Goal: Transaction & Acquisition: Purchase product/service

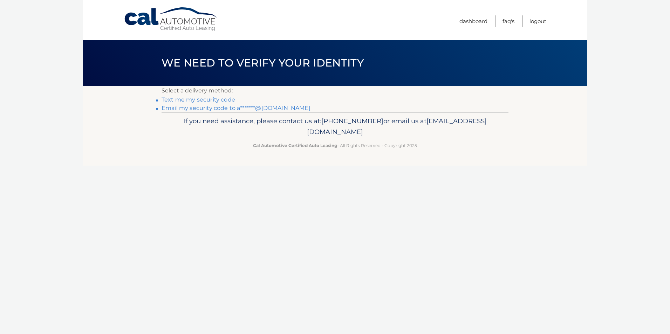
click at [258, 110] on link "Email my security code to a*******@gmail.com" at bounding box center [236, 108] width 149 height 7
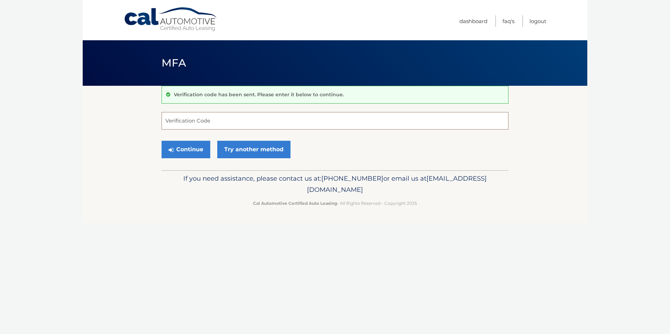
click at [196, 123] on input "Verification Code" at bounding box center [335, 121] width 347 height 18
type input "270456"
click at [190, 153] on button "Continue" at bounding box center [186, 150] width 49 height 18
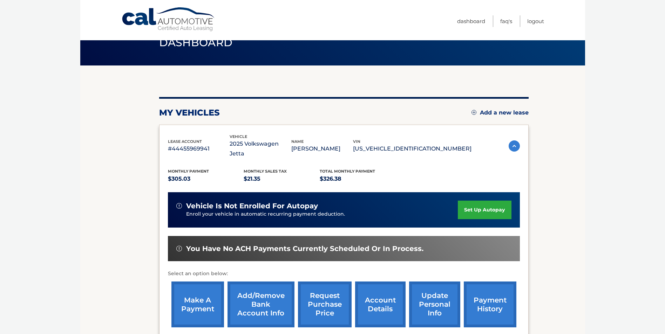
scroll to position [35, 0]
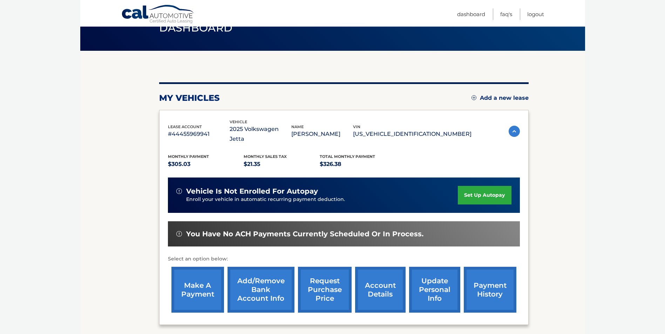
click at [207, 295] on link "make a payment" at bounding box center [197, 290] width 53 height 46
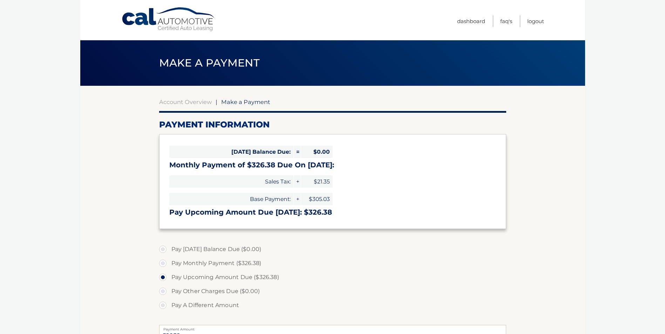
select select "NDRkOTYwZGUtNTQxZi00Zjk4LTkyYzEtMmE5MTBhNGU4MjBl"
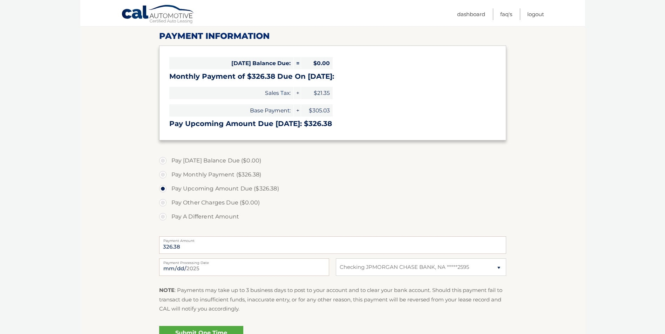
scroll to position [105, 0]
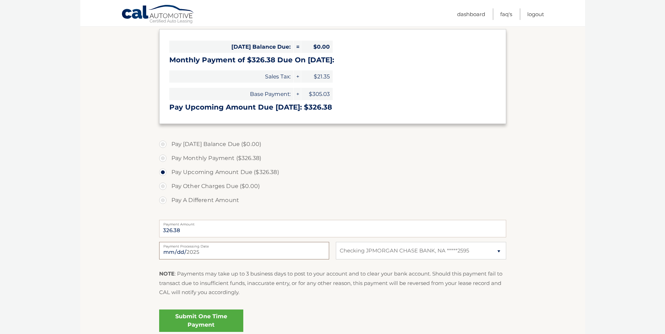
click at [263, 255] on input "2025-09-12" at bounding box center [244, 251] width 170 height 18
type input "2025-09-14"
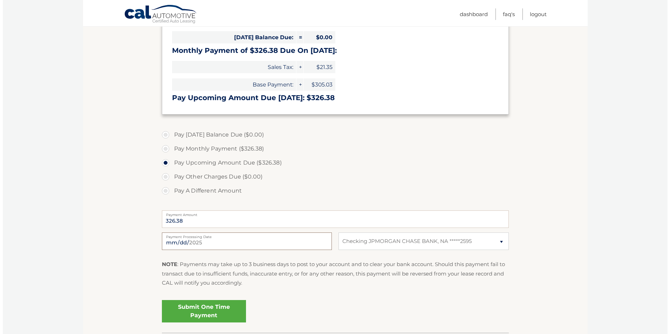
scroll to position [140, 0]
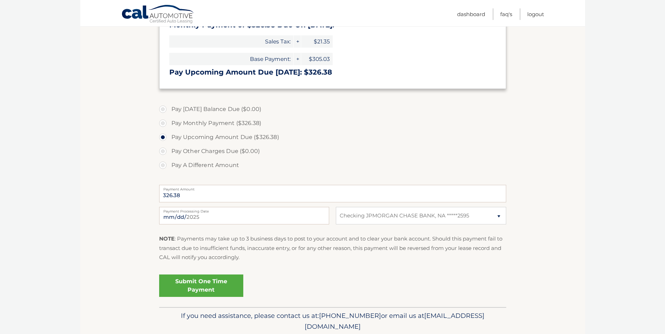
click at [193, 283] on link "Submit One Time Payment" at bounding box center [201, 286] width 84 height 22
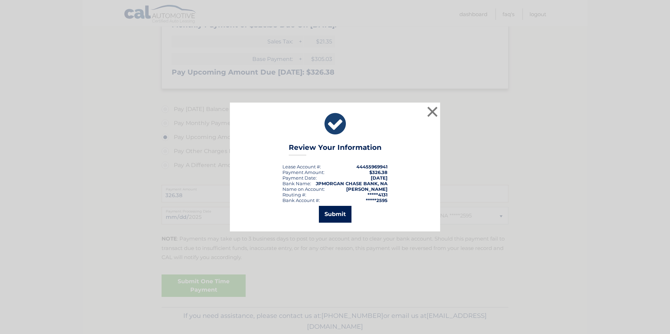
click at [341, 220] on button "Submit" at bounding box center [335, 214] width 33 height 17
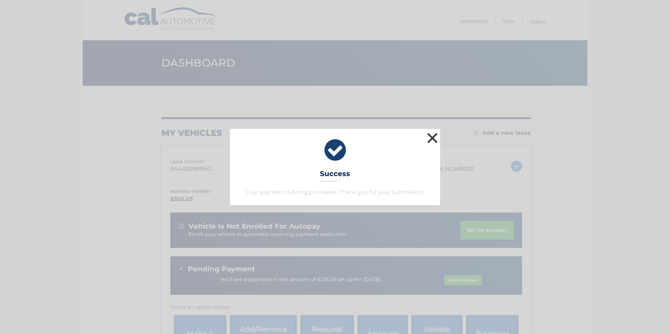
click at [434, 137] on button "×" at bounding box center [433, 138] width 14 height 14
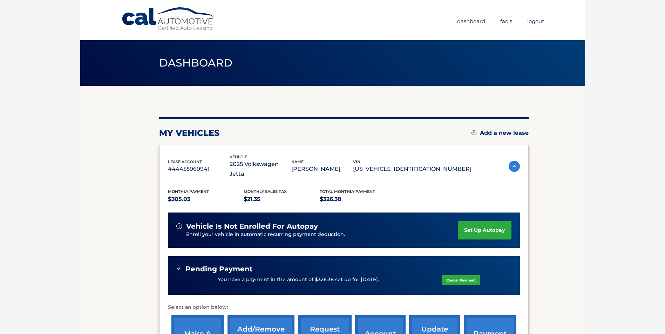
click at [538, 21] on link "Logout" at bounding box center [535, 21] width 17 height 12
